Goal: Go to known website: Access a specific website the user already knows

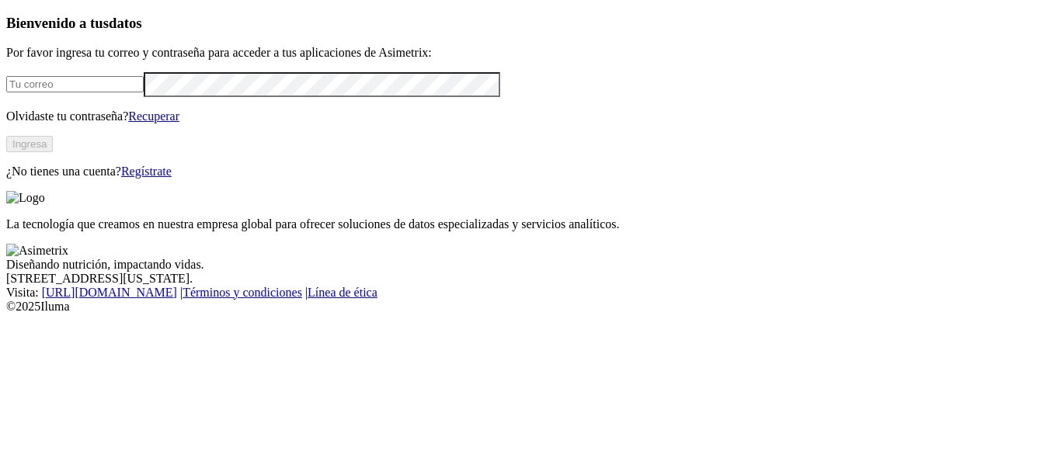
click at [142, 92] on input "email" at bounding box center [74, 84] width 137 height 16
type input "[PERSON_NAME][EMAIL_ADDRESS][PERSON_NAME][DOMAIN_NAME]"
click input "submit" at bounding box center [0, 0] width 0 height 0
